Goal: Find specific page/section: Find specific page/section

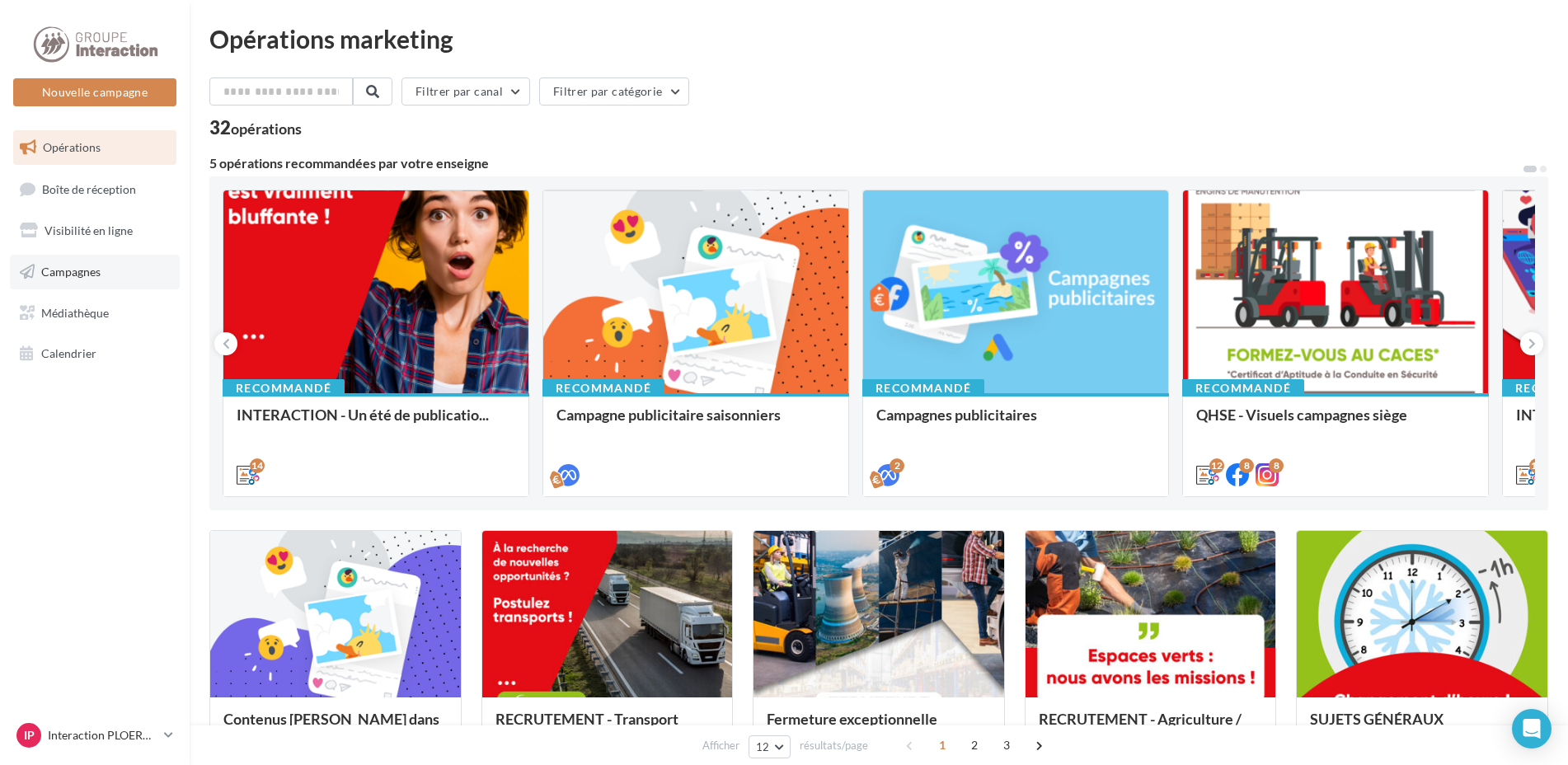
click at [57, 270] on span "Campagnes" at bounding box center [71, 271] width 59 height 14
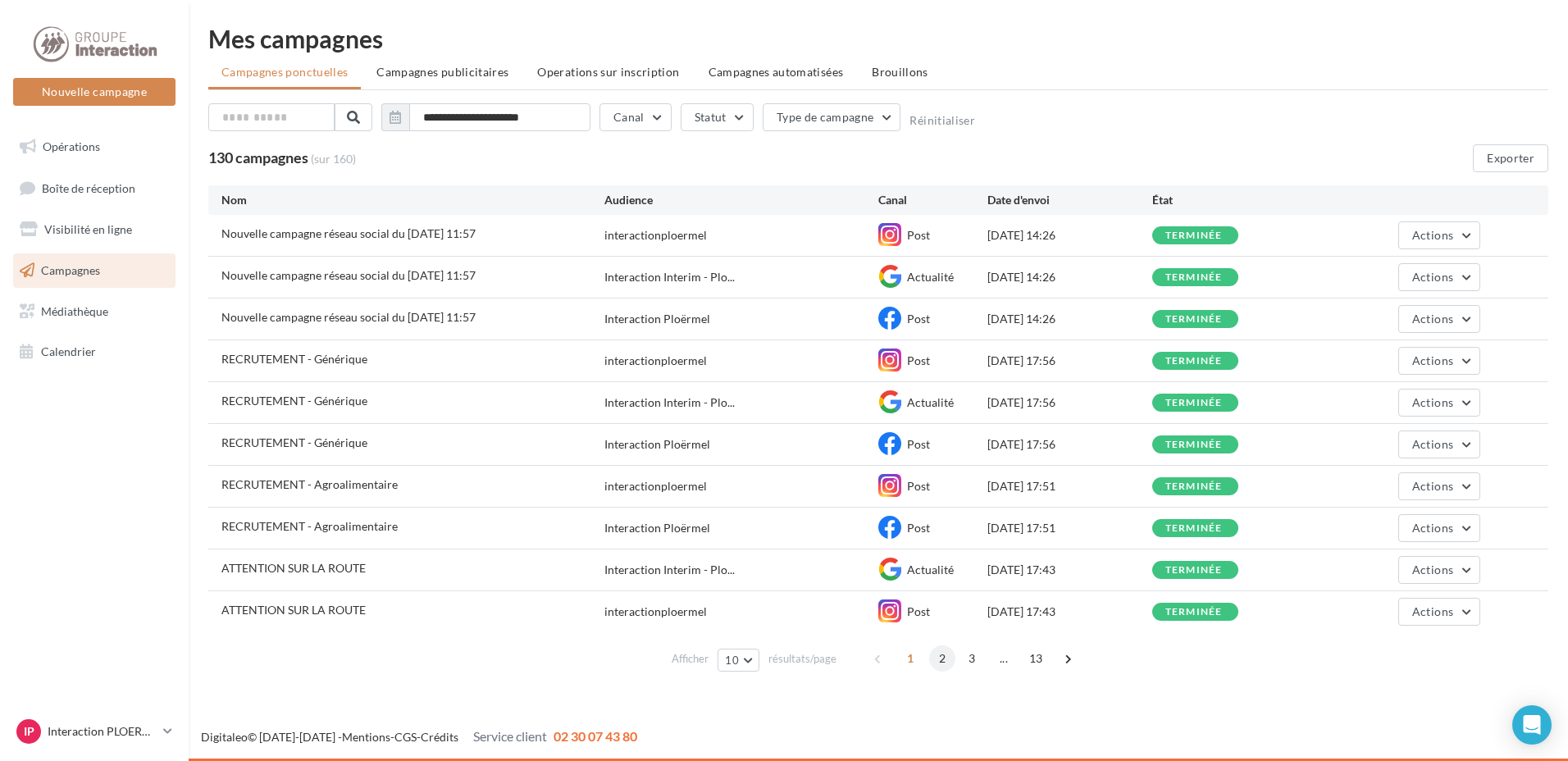
click at [939, 657] on span "2" at bounding box center [942, 659] width 27 height 27
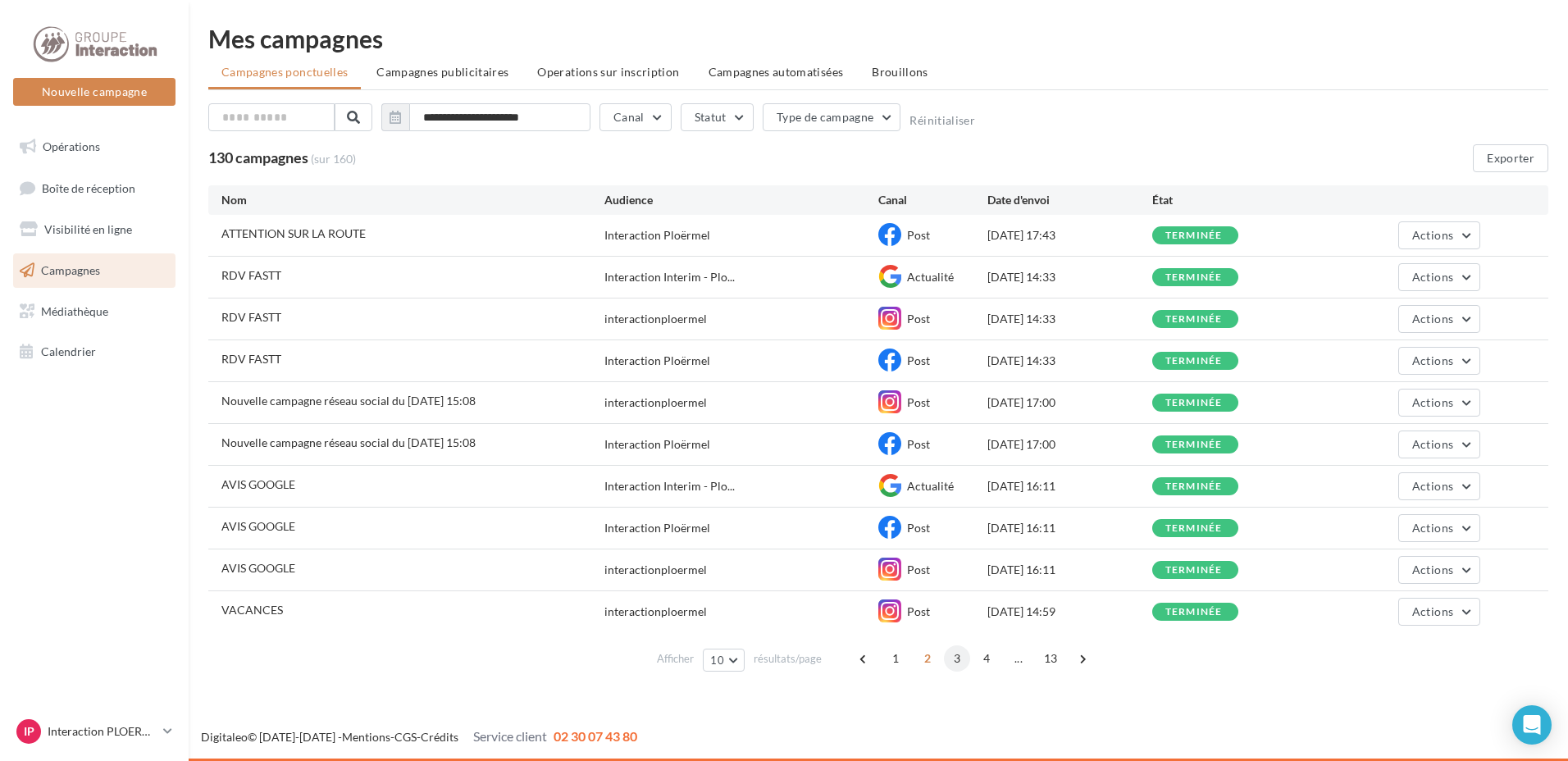
click at [963, 663] on span "3" at bounding box center [957, 659] width 27 height 27
